Goal: Navigation & Orientation: Find specific page/section

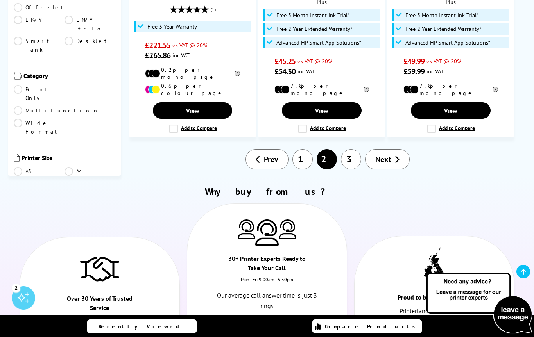
scroll to position [1037, 0]
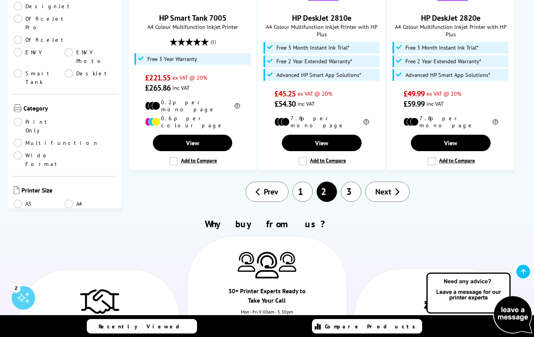
click at [393, 182] on link "Next" at bounding box center [387, 192] width 45 height 20
